Goal: Go to known website: Go to known website

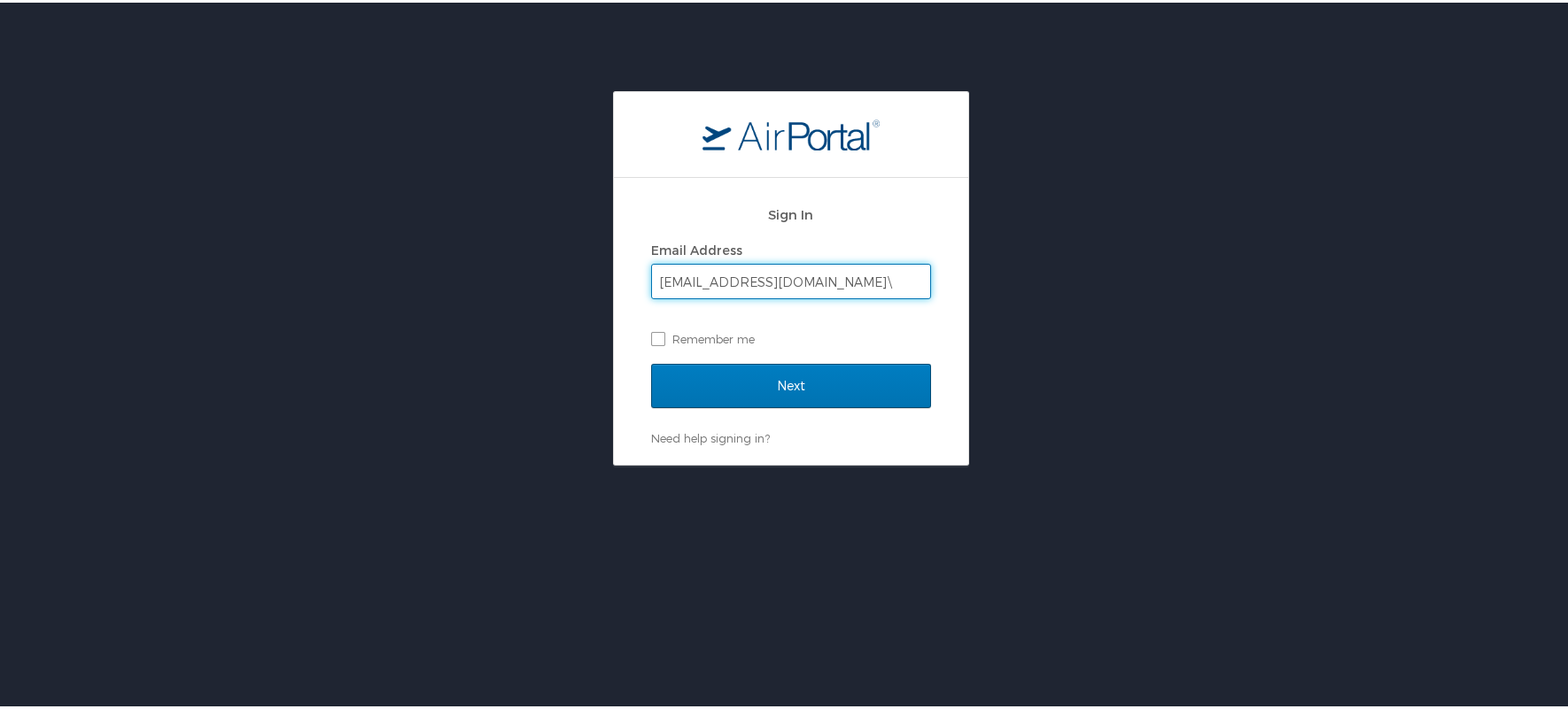
type input "[EMAIL_ADDRESS][DOMAIN_NAME]\"
click at [651, 361] on input "Next" at bounding box center [791, 384] width 280 height 44
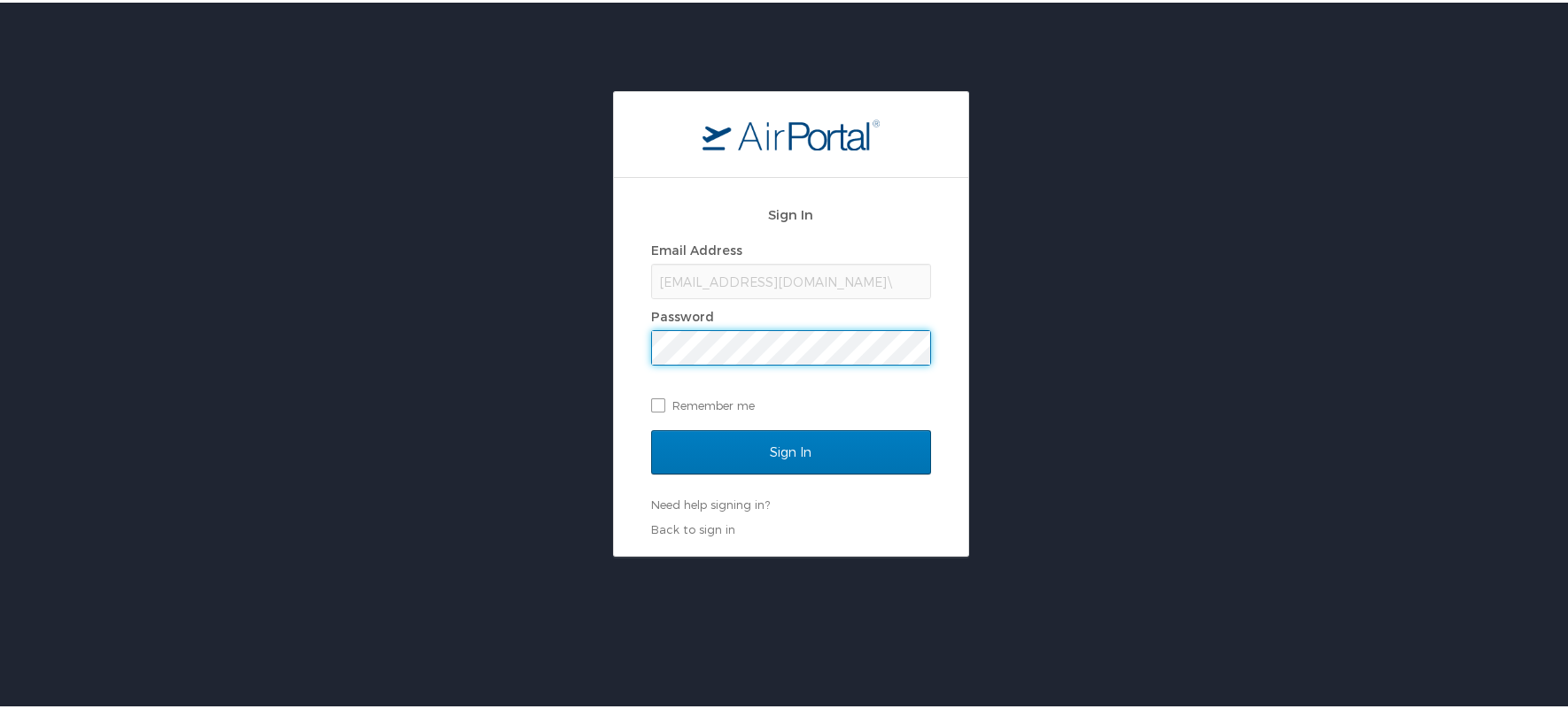
click at [831, 278] on div "[EMAIL_ADDRESS][DOMAIN_NAME]\" at bounding box center [791, 279] width 280 height 35
click at [821, 271] on div "[EMAIL_ADDRESS][DOMAIN_NAME]\" at bounding box center [791, 279] width 280 height 35
click at [836, 281] on div "[EMAIL_ADDRESS][DOMAIN_NAME]\" at bounding box center [791, 279] width 280 height 35
click at [651, 427] on input "Sign In" at bounding box center [791, 449] width 280 height 44
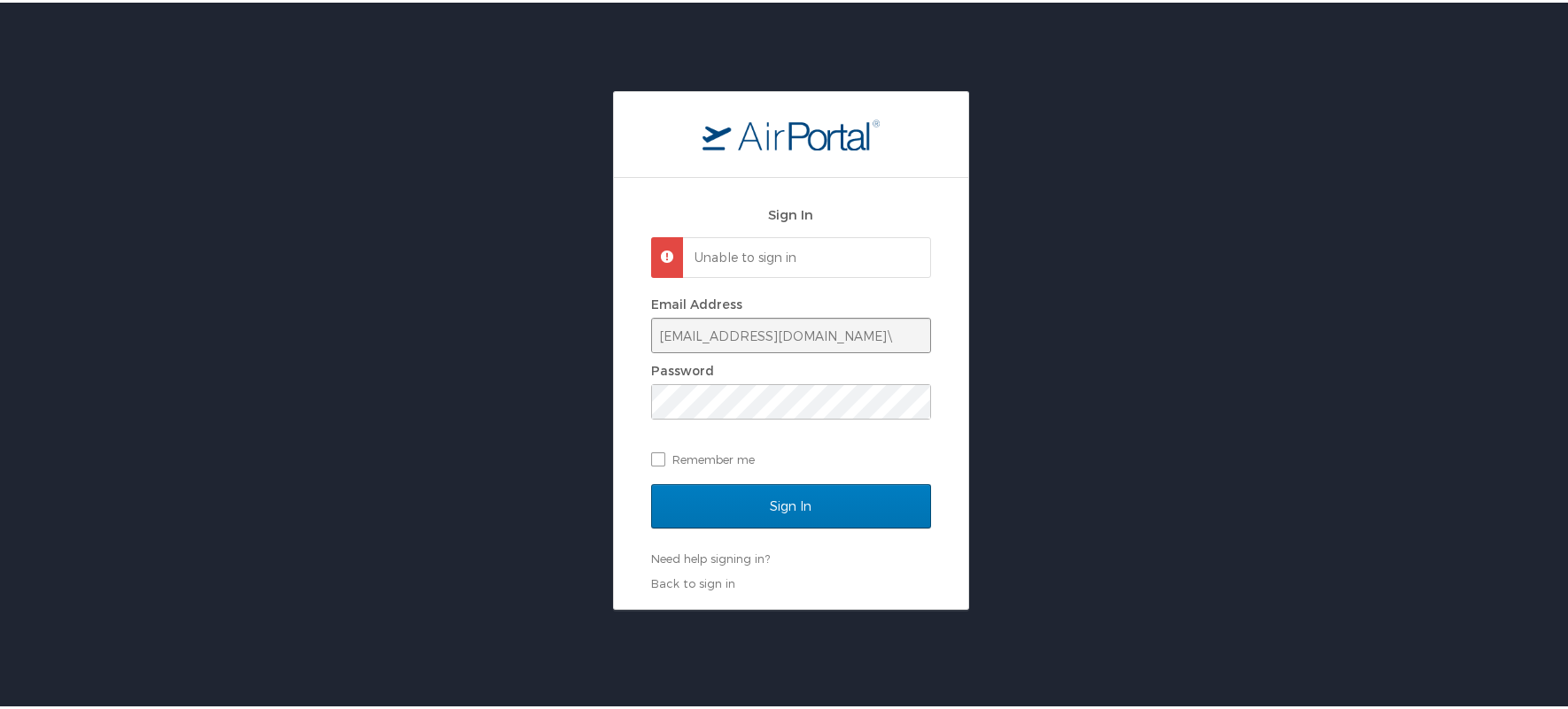
drag, startPoint x: 859, startPoint y: 361, endPoint x: 863, endPoint y: 345, distance: 16.5
click at [860, 354] on div "Email Address [EMAIL_ADDRESS][DOMAIN_NAME]\ Password Remember me" at bounding box center [791, 379] width 280 height 182
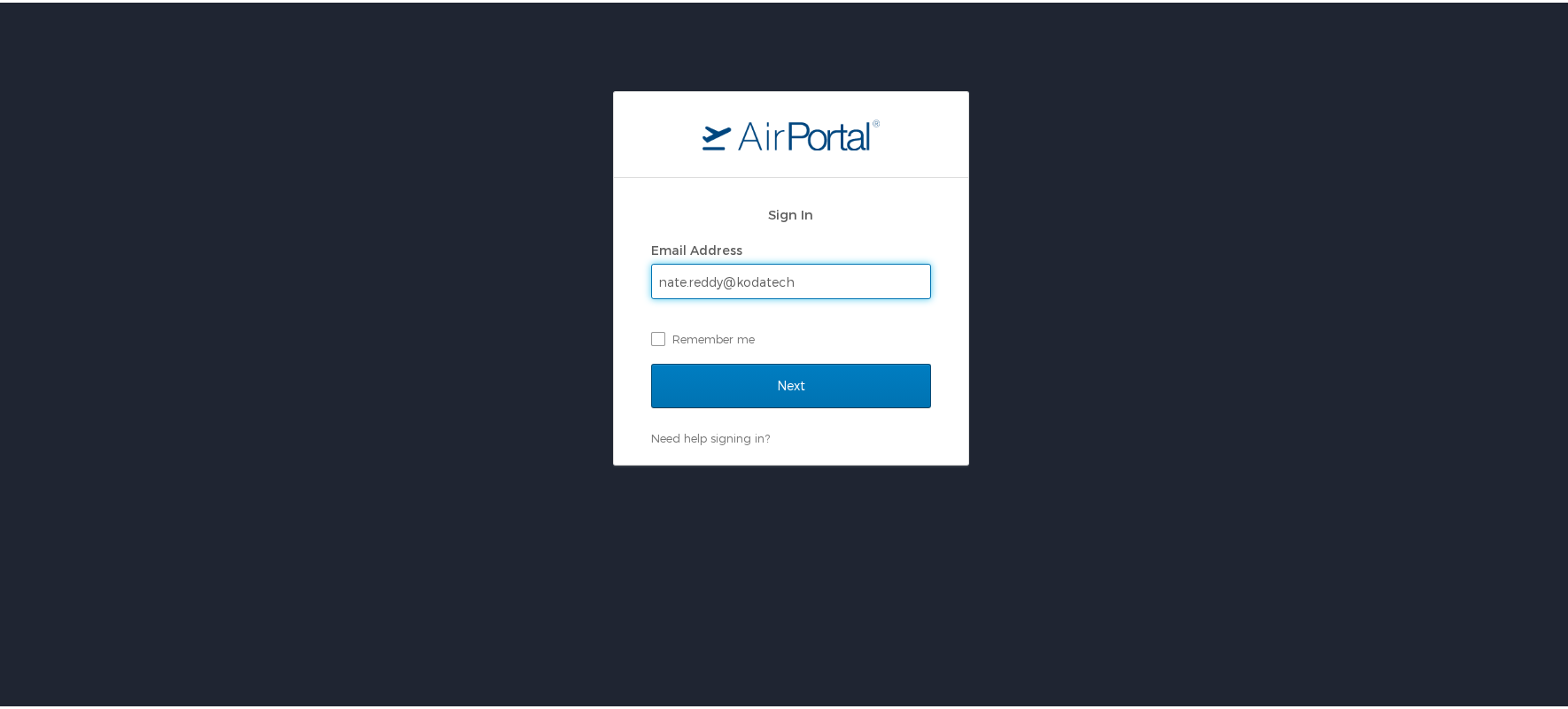
type input "nate.reddy@kodatech"
click at [651, 361] on input "Next" at bounding box center [791, 384] width 280 height 44
type input "[EMAIL_ADDRESS][DOMAIN_NAME]"
click at [651, 361] on input "Next" at bounding box center [791, 384] width 280 height 44
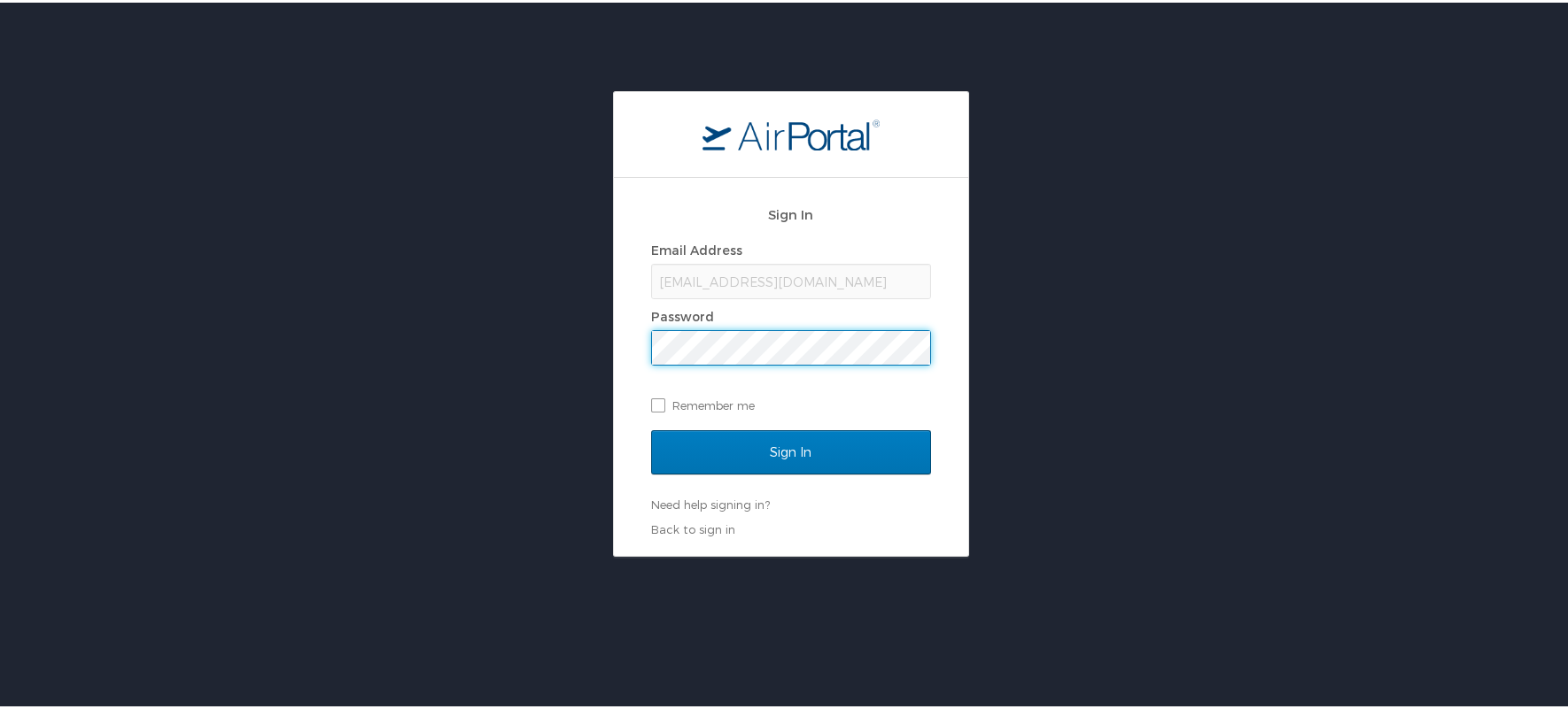
click at [651, 427] on input "Sign In" at bounding box center [791, 449] width 280 height 44
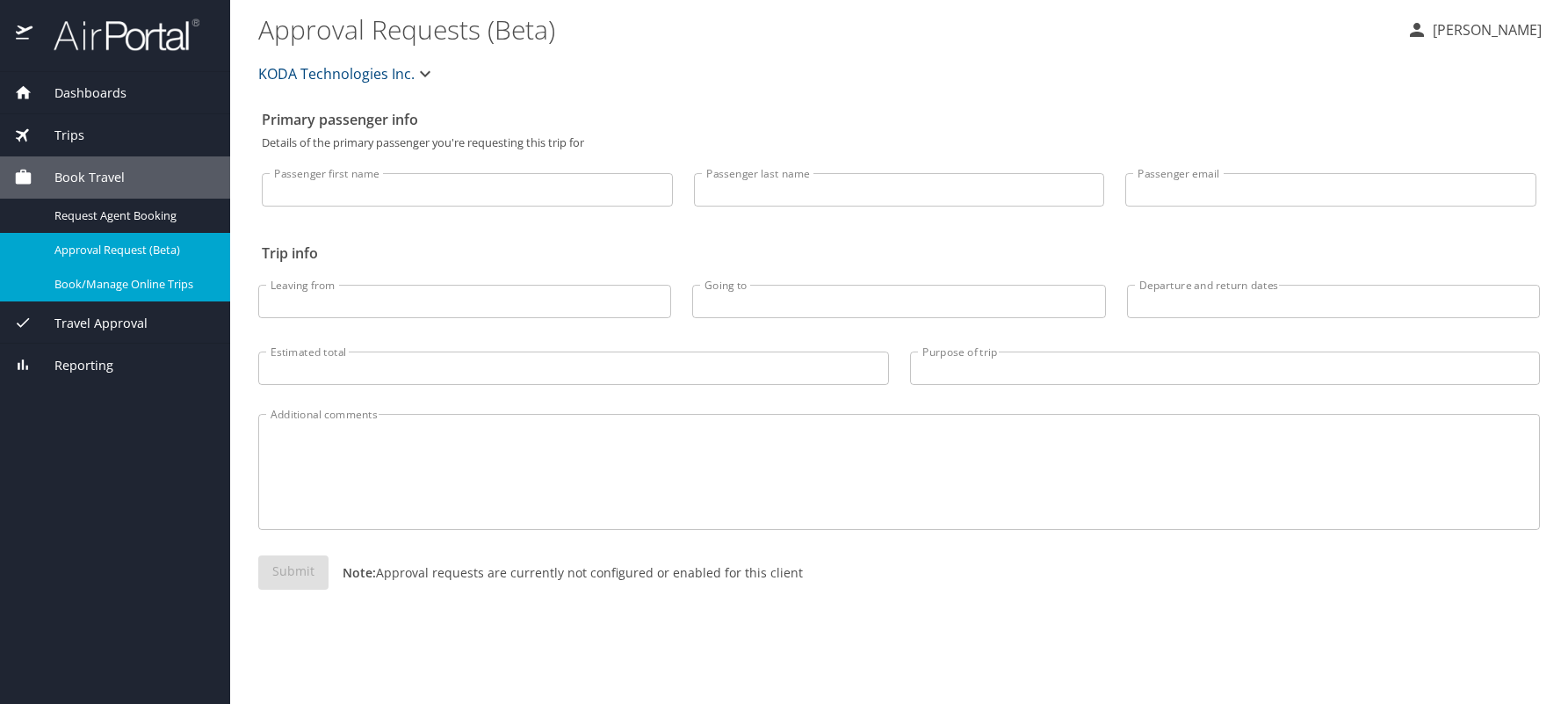
click at [126, 283] on span "Book/Manage Online Trips" at bounding box center [132, 284] width 155 height 17
